Goal: Task Accomplishment & Management: Manage account settings

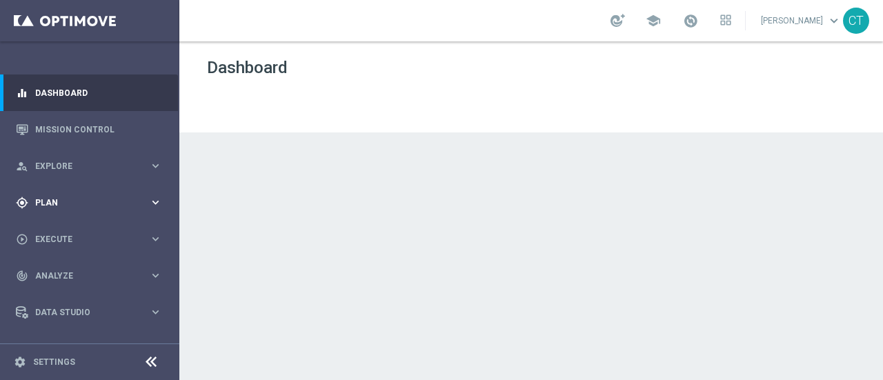
click at [92, 190] on div "gps_fixed Plan keyboard_arrow_right" at bounding box center [89, 202] width 178 height 37
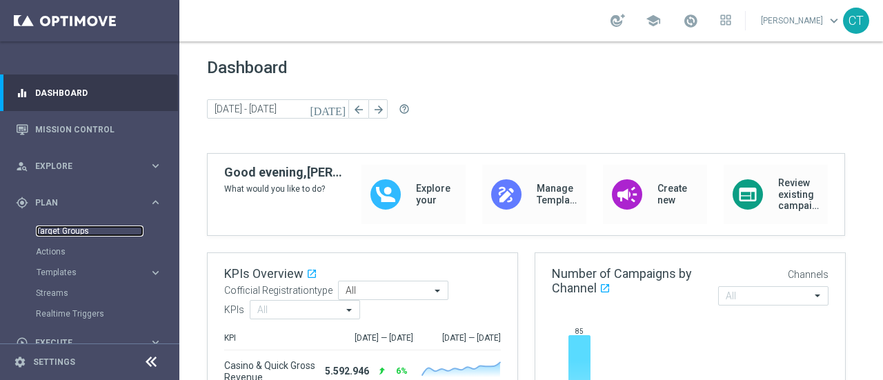
click at [61, 231] on link "Target Groups" at bounding box center [90, 231] width 108 height 11
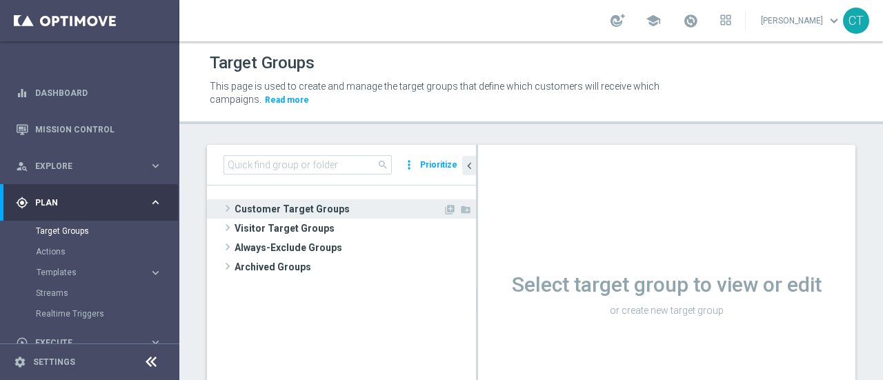
click at [310, 212] on span "Customer Target Groups" at bounding box center [338, 208] width 208 height 19
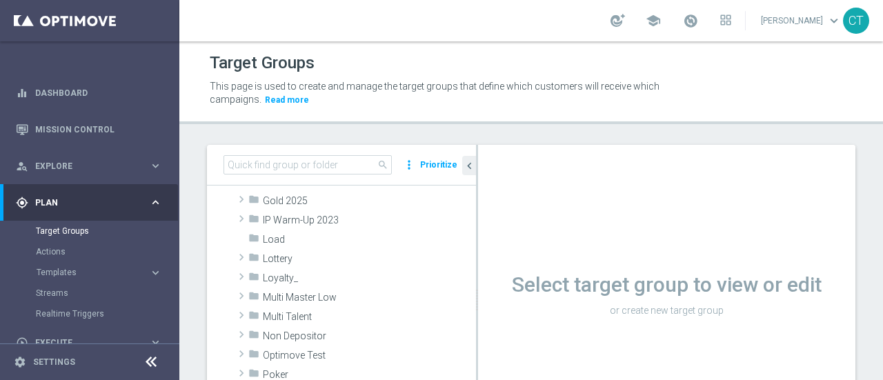
scroll to position [305, 0]
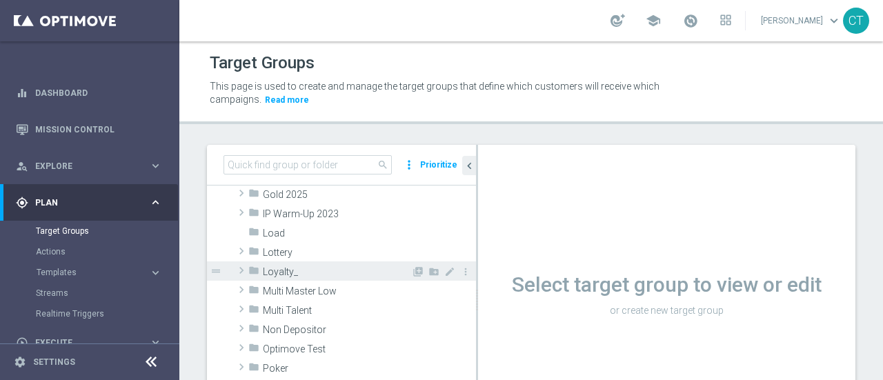
click at [279, 267] on span "Loyalty_" at bounding box center [337, 272] width 148 height 12
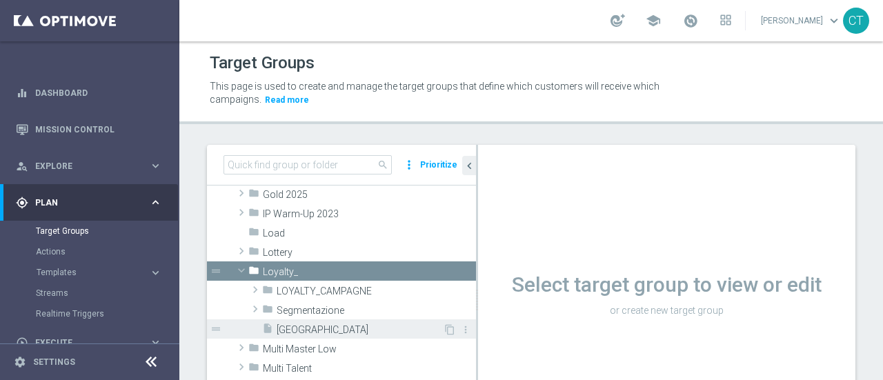
click at [319, 332] on span "[GEOGRAPHIC_DATA]" at bounding box center [360, 330] width 166 height 12
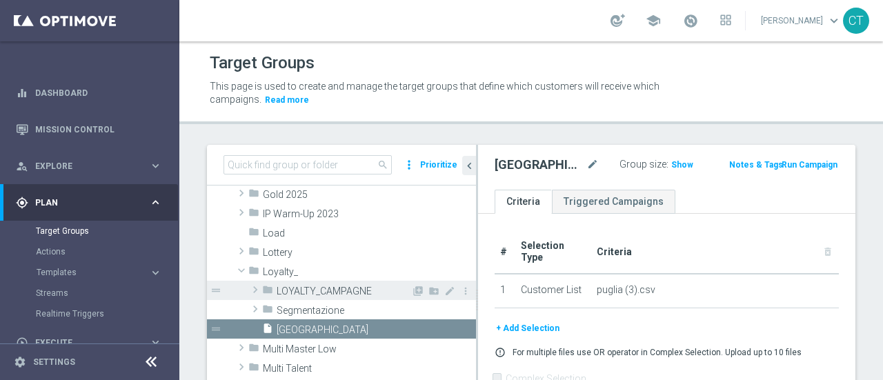
scroll to position [110, 0]
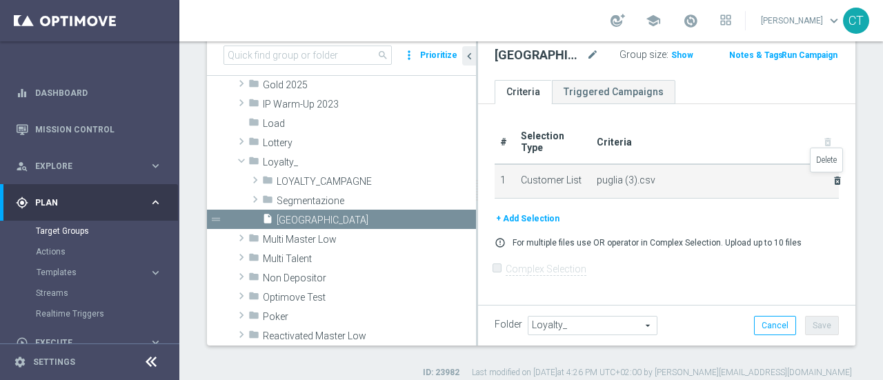
click at [832, 178] on icon "delete_forever" at bounding box center [837, 180] width 11 height 11
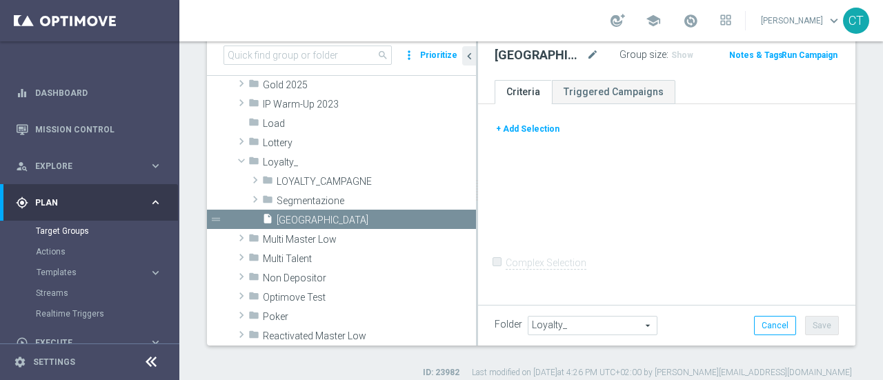
click at [536, 123] on button "+ Add Selection" at bounding box center [527, 128] width 66 height 15
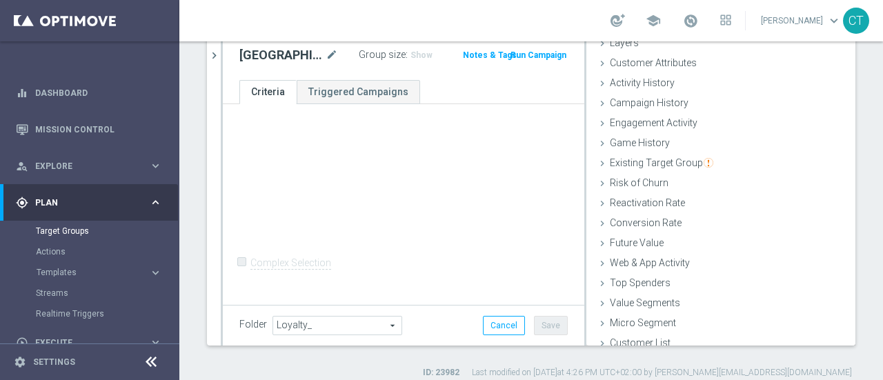
scroll to position [63, 0]
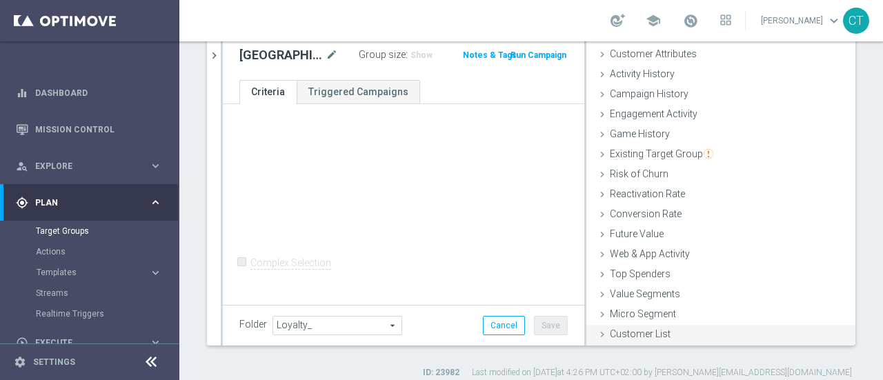
click at [642, 333] on span "Customer List" at bounding box center [640, 333] width 61 height 11
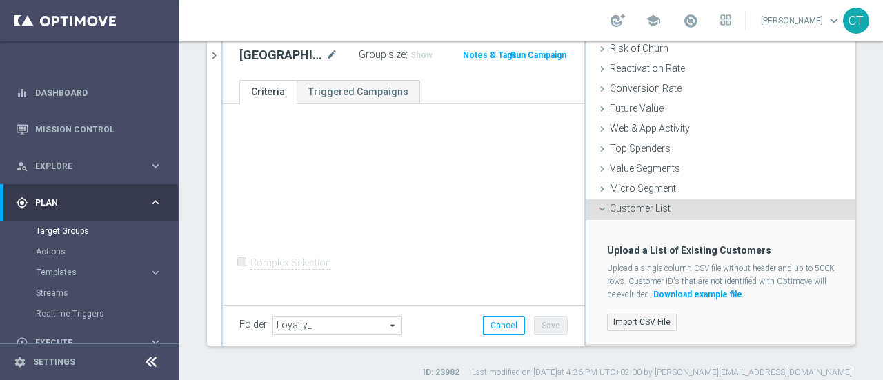
click at [642, 319] on label "Import CSV File" at bounding box center [642, 322] width 70 height 17
click at [0, 0] on input "Import CSV File" at bounding box center [0, 0] width 0 height 0
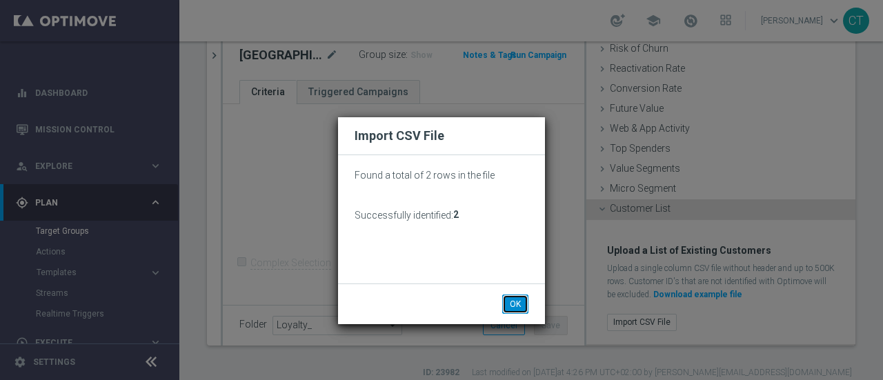
click at [512, 308] on button "OK" at bounding box center [515, 303] width 26 height 19
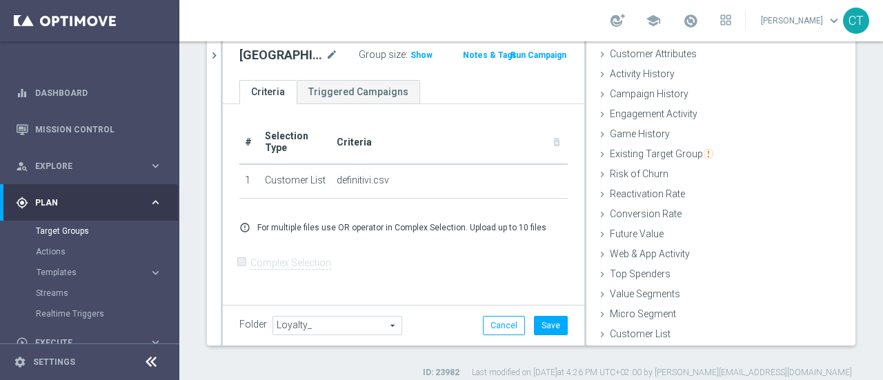
scroll to position [63, 0]
click at [537, 323] on button "Save" at bounding box center [551, 325] width 34 height 19
click at [410, 53] on span "Show" at bounding box center [421, 55] width 22 height 10
click at [411, 53] on span "2" at bounding box center [415, 56] width 8 height 13
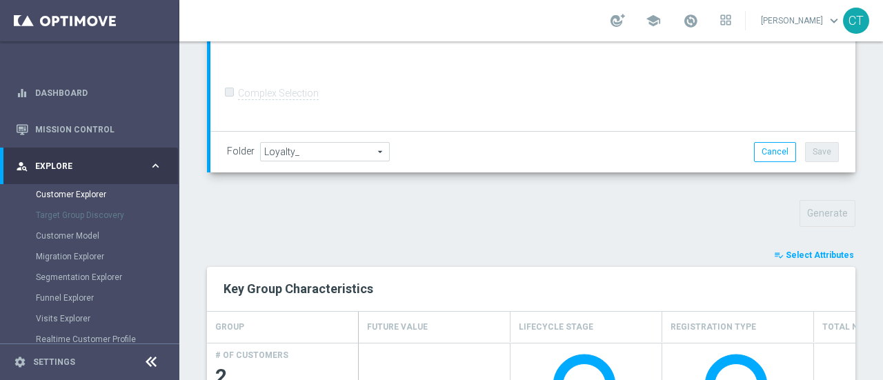
scroll to position [384, 0]
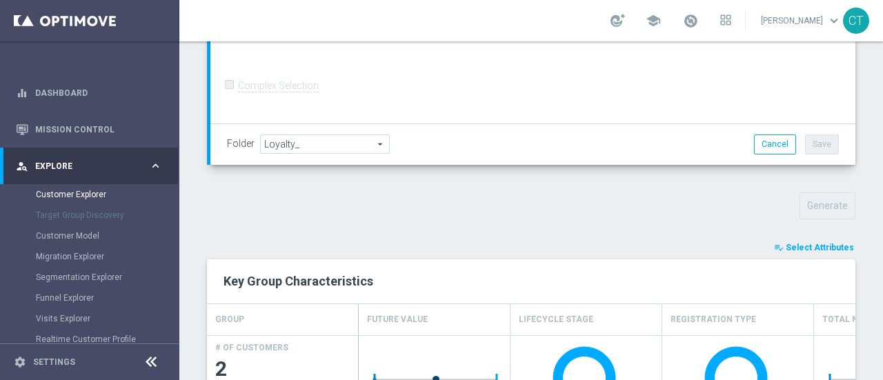
click at [825, 243] on span "Select Attributes" at bounding box center [820, 248] width 68 height 10
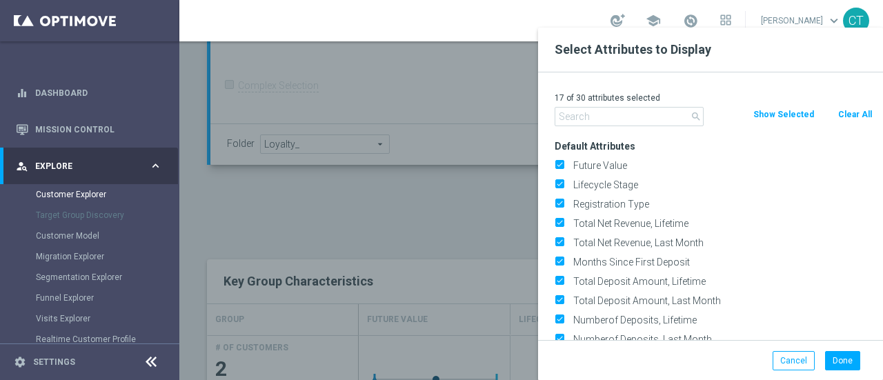
click at [850, 117] on button "Clear All" at bounding box center [855, 114] width 37 height 15
checkbox input "false"
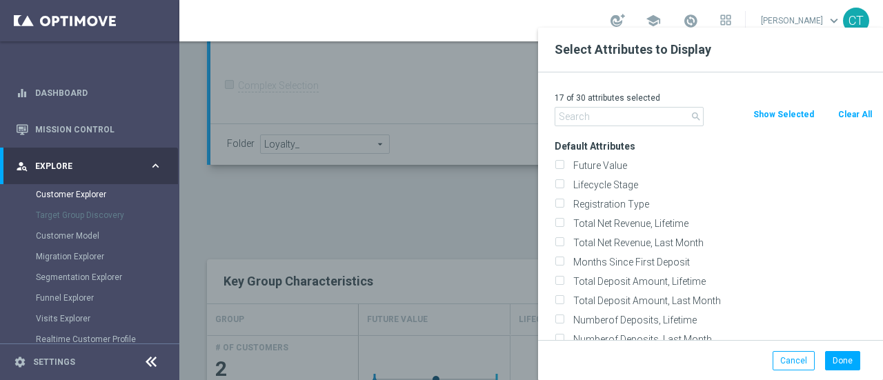
checkbox input "false"
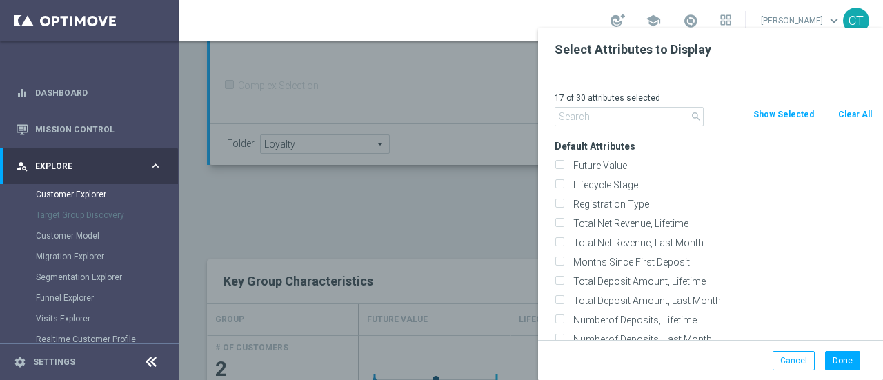
checkbox input "false"
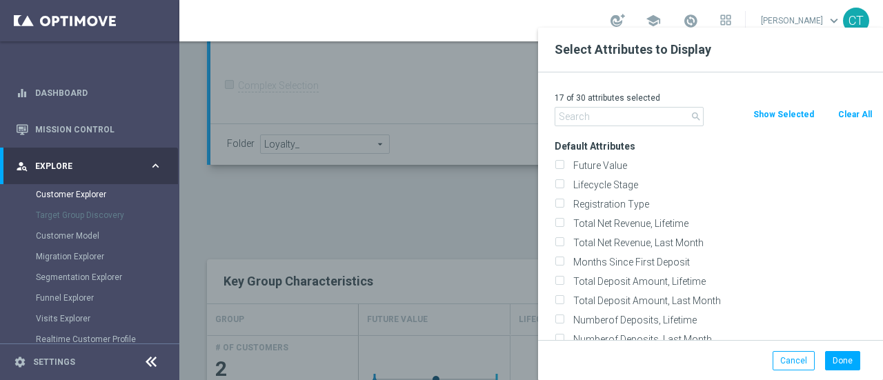
checkbox input "false"
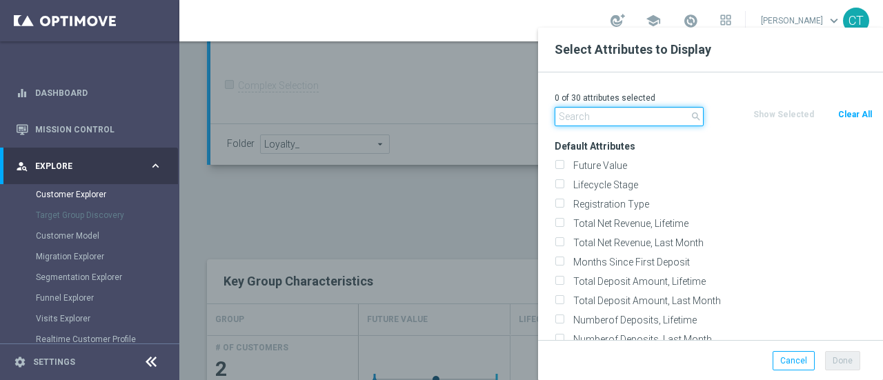
click at [668, 114] on input "text" at bounding box center [629, 116] width 149 height 19
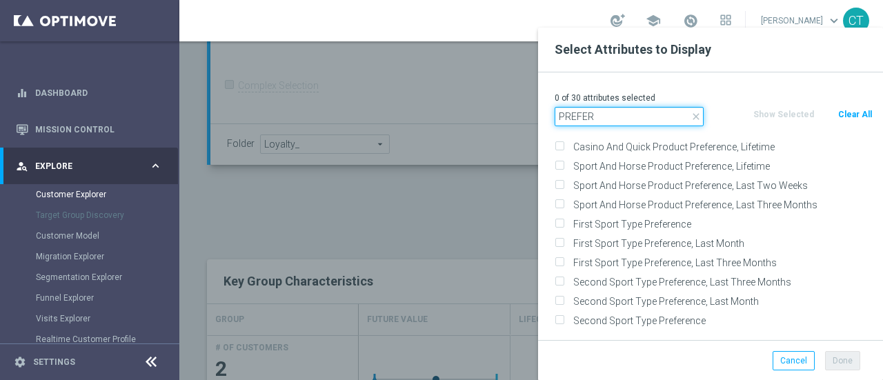
scroll to position [0, 0]
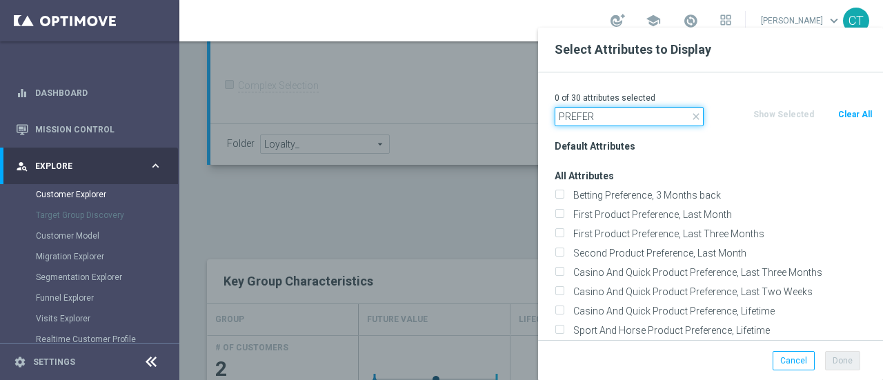
click at [643, 114] on input "PREFER" at bounding box center [629, 116] width 149 height 19
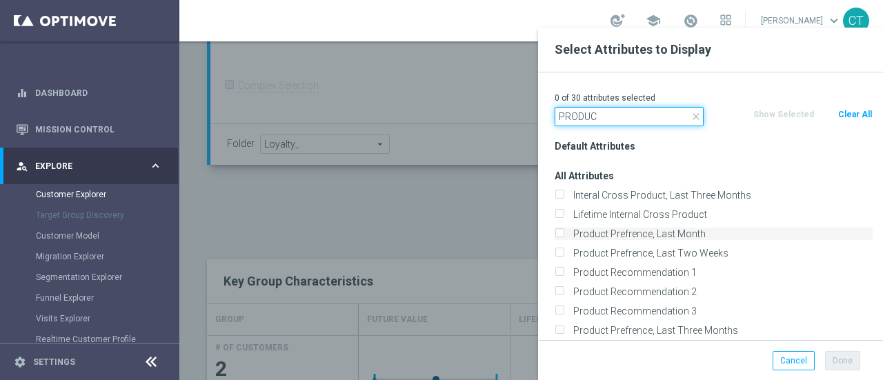
type input "PRODUC"
click at [563, 232] on input "Product Prefrence, Last Month" at bounding box center [559, 235] width 9 height 9
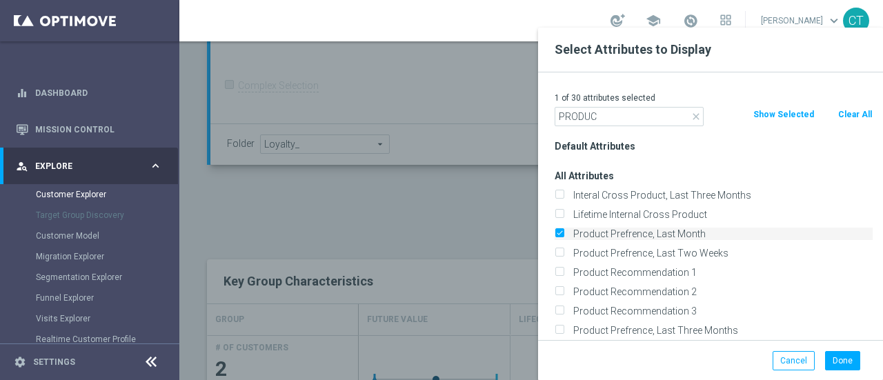
click at [559, 234] on input "Product Prefrence, Last Month" at bounding box center [559, 235] width 9 height 9
checkbox input "false"
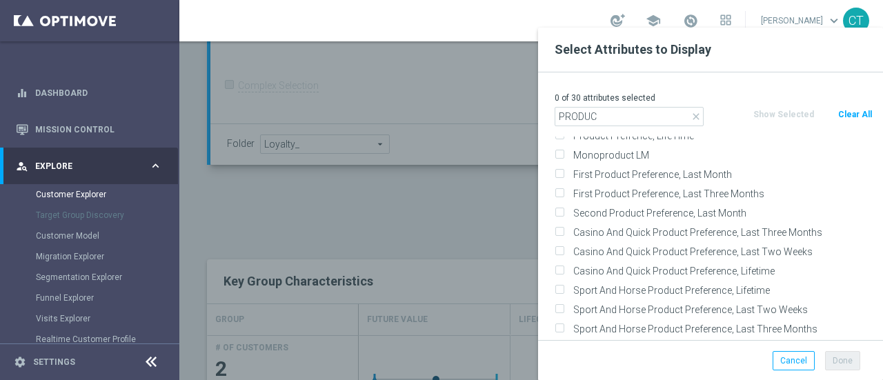
scroll to position [222, 0]
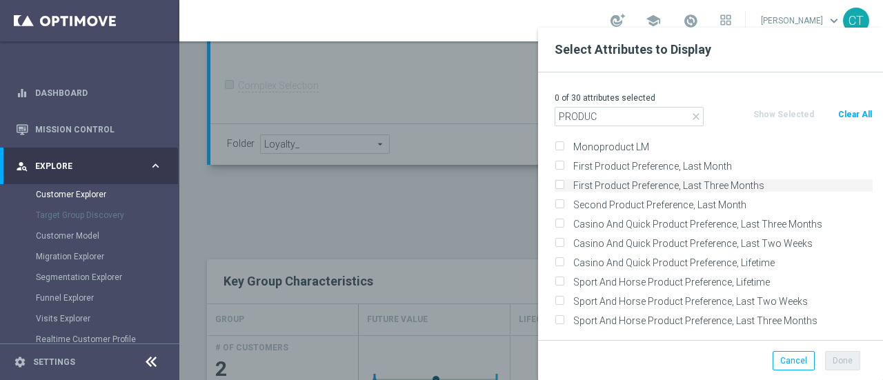
click at [559, 184] on input "First Product Preference, Last Three Months" at bounding box center [559, 187] width 9 height 9
checkbox input "true"
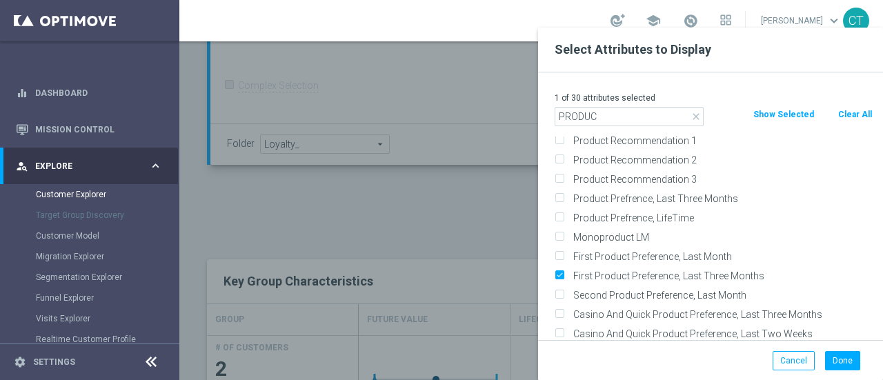
scroll to position [130, 0]
click at [559, 200] on input "Product Prefrence, Last Three Months" at bounding box center [559, 202] width 9 height 9
checkbox input "true"
click at [560, 256] on input "First Product Preference, Last Month" at bounding box center [559, 260] width 9 height 9
checkbox input "true"
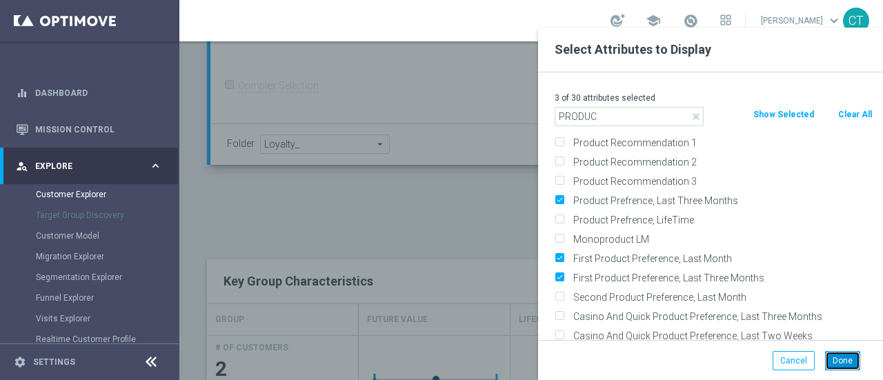
click at [843, 359] on button "Done" at bounding box center [842, 360] width 35 height 19
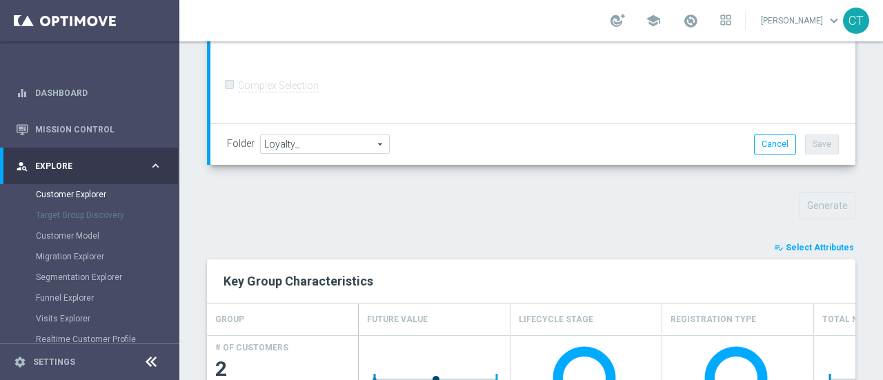
type input "Search"
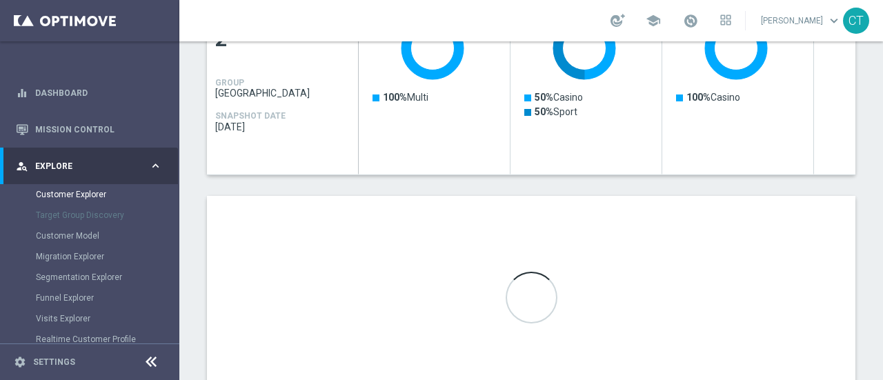
scroll to position [730, 0]
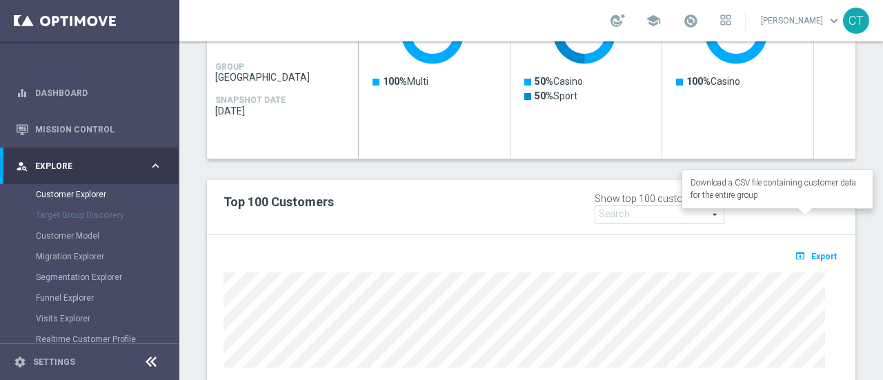
click at [815, 252] on span "Export" at bounding box center [824, 257] width 26 height 10
